Goal: Task Accomplishment & Management: Manage account settings

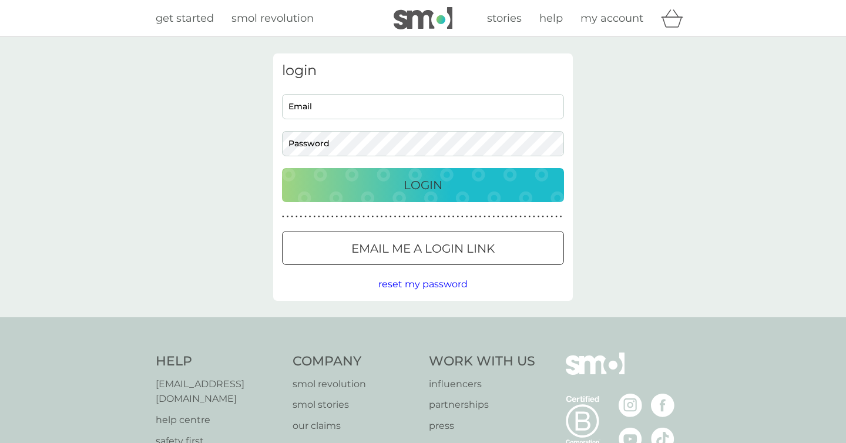
click at [368, 89] on div "login Email Password Login ● ● ● ● ● ● ● ● ● ● ● ● ● ● ● ● ● ● ● ● ● ● ● ● ● ● …" at bounding box center [423, 176] width 300 height 247
click at [363, 101] on input "Email" at bounding box center [423, 106] width 282 height 25
type input "[EMAIL_ADDRESS][DOMAIN_NAME]"
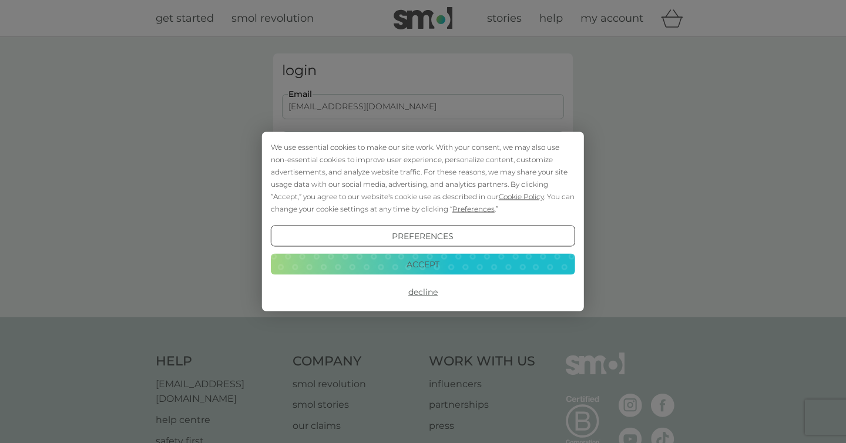
click at [422, 289] on button "Decline" at bounding box center [423, 291] width 304 height 21
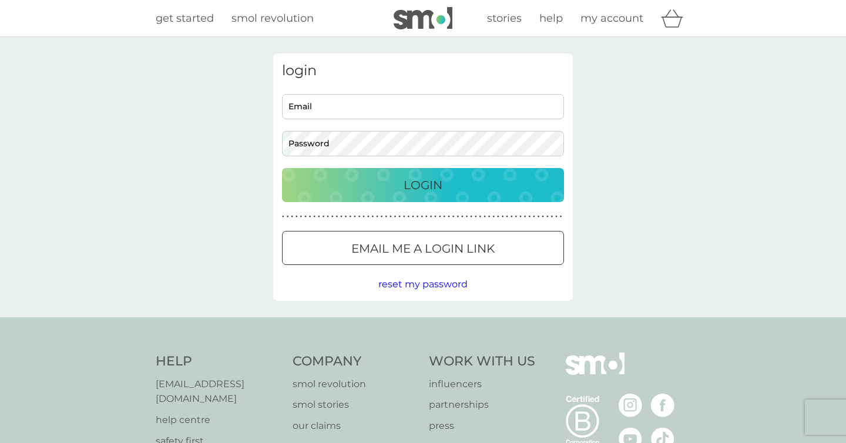
click at [319, 115] on input "Email" at bounding box center [423, 106] width 282 height 25
type input "[EMAIL_ADDRESS][DOMAIN_NAME]"
